Goal: Check status: Check status

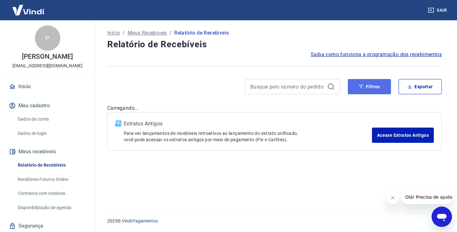
click at [369, 86] on button "Filtros" at bounding box center [369, 86] width 43 height 15
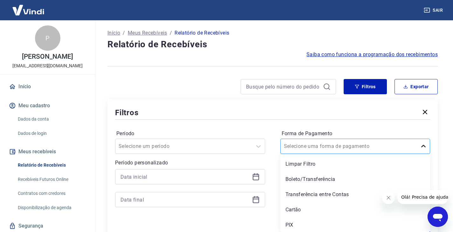
scroll to position [1, 0]
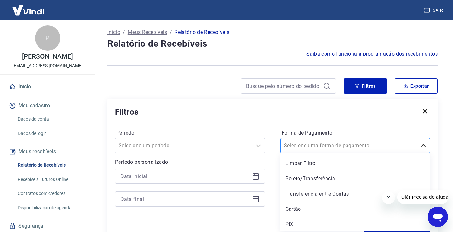
click at [424, 148] on icon at bounding box center [423, 146] width 8 height 8
click at [325, 227] on div "PIX" at bounding box center [355, 224] width 150 height 13
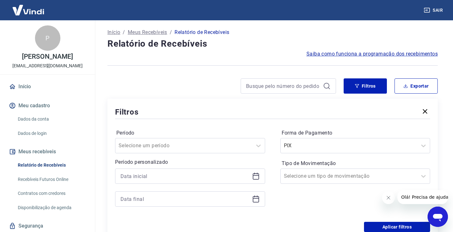
click at [257, 176] on icon at bounding box center [255, 175] width 6 height 1
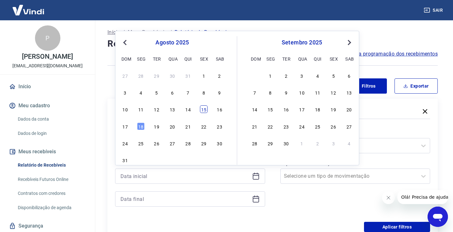
click at [201, 107] on div "15" at bounding box center [204, 109] width 8 height 8
click at [204, 109] on div "Filtros" at bounding box center [272, 111] width 315 height 11
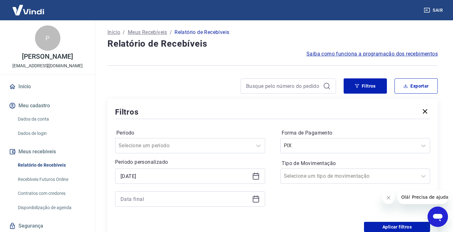
type input "[DATE]"
click at [259, 199] on icon at bounding box center [256, 199] width 8 height 8
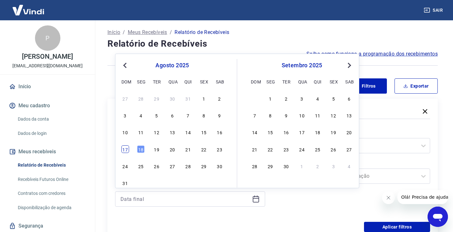
click at [123, 148] on div "17" at bounding box center [125, 149] width 8 height 8
click at [124, 148] on div "Selecione um período" at bounding box center [183, 145] width 137 height 11
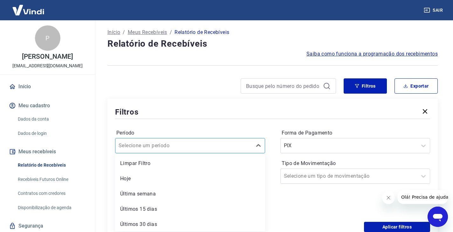
type input "[DATE]"
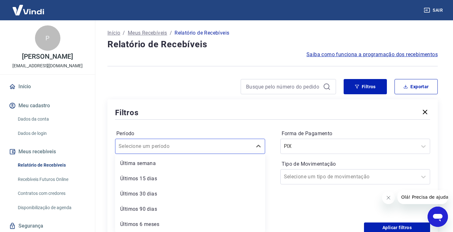
scroll to position [9, 0]
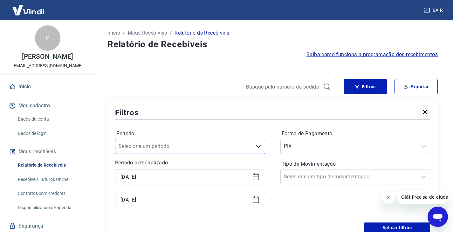
click at [258, 144] on icon at bounding box center [258, 147] width 8 height 8
drag, startPoint x: 234, startPoint y: 123, endPoint x: 232, endPoint y: 119, distance: 5.0
click at [234, 123] on div "Período Selecione um período Período personalizado Selected date: [DATE] [DATE]…" at bounding box center [272, 172] width 315 height 102
click at [224, 111] on div "Filtros" at bounding box center [272, 112] width 315 height 11
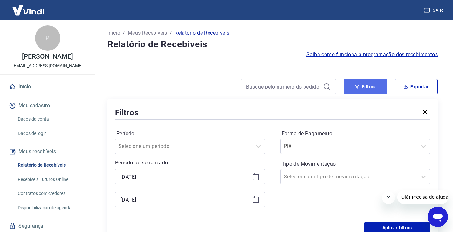
click at [373, 88] on button "Filtros" at bounding box center [364, 86] width 43 height 15
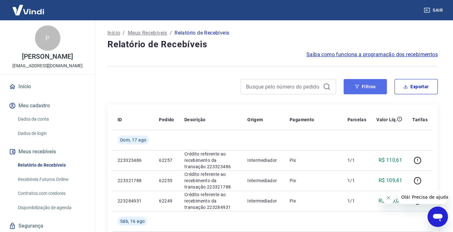
click at [356, 84] on button "Filtros" at bounding box center [364, 86] width 43 height 15
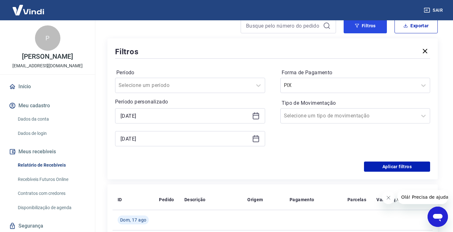
scroll to position [64, 0]
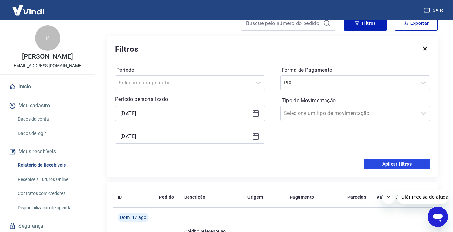
drag, startPoint x: 387, startPoint y: 164, endPoint x: 383, endPoint y: 154, distance: 11.4
click at [386, 164] on button "Aplicar filtros" at bounding box center [397, 164] width 66 height 10
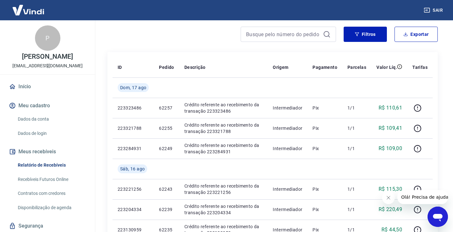
scroll to position [35, 0]
